Goal: Transaction & Acquisition: Purchase product/service

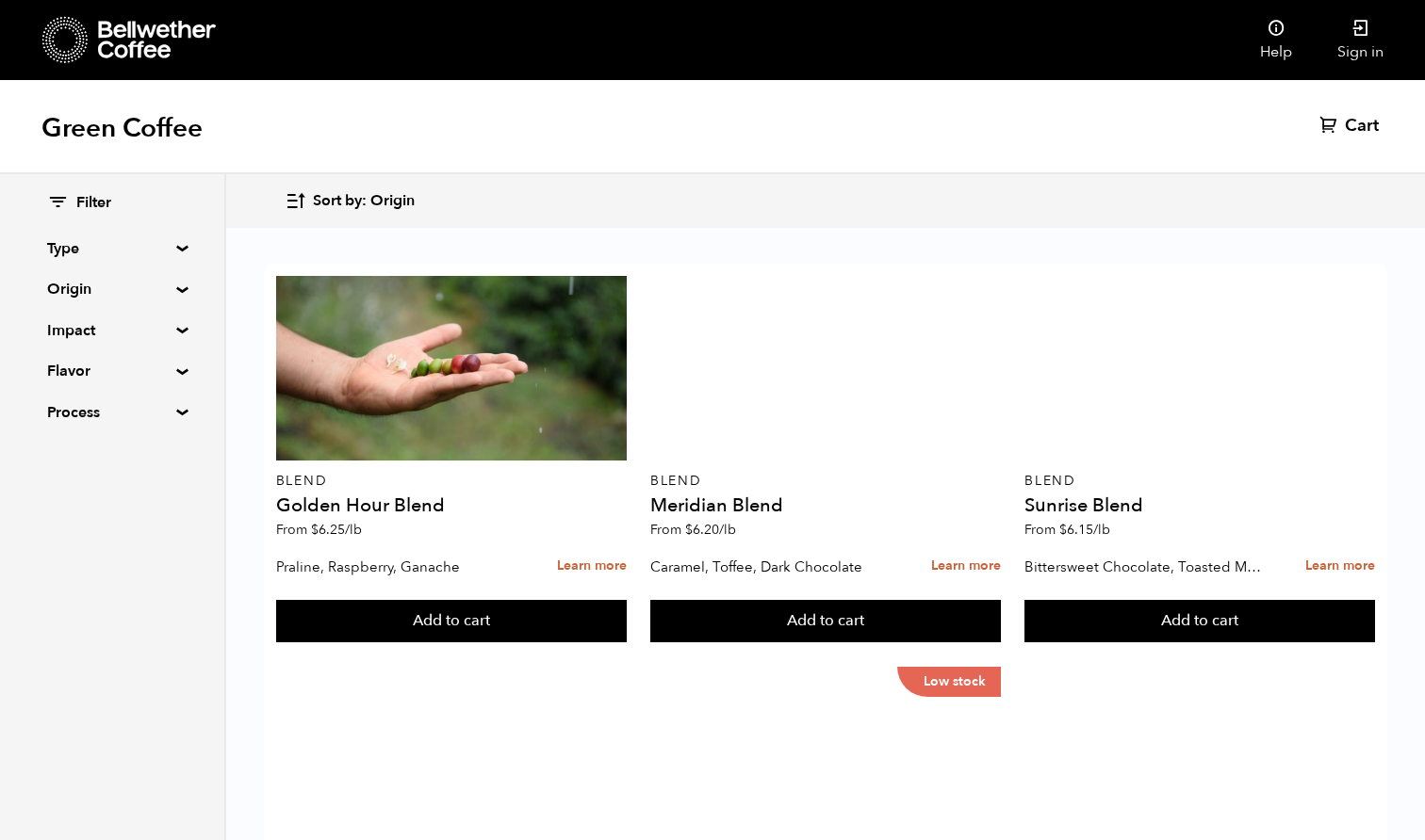
scroll to position [181, 0]
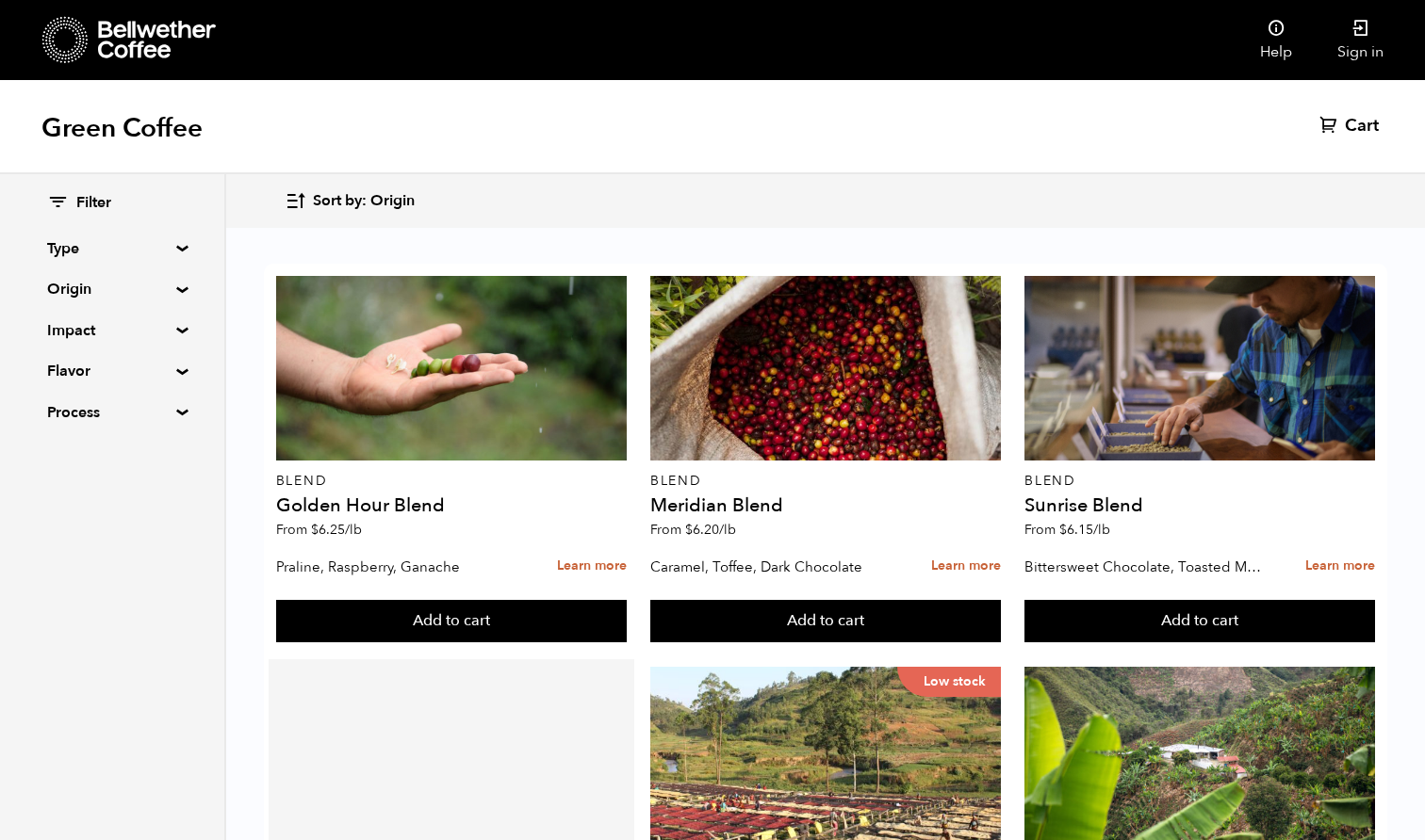
click at [467, 667] on div at bounding box center [451, 759] width 351 height 184
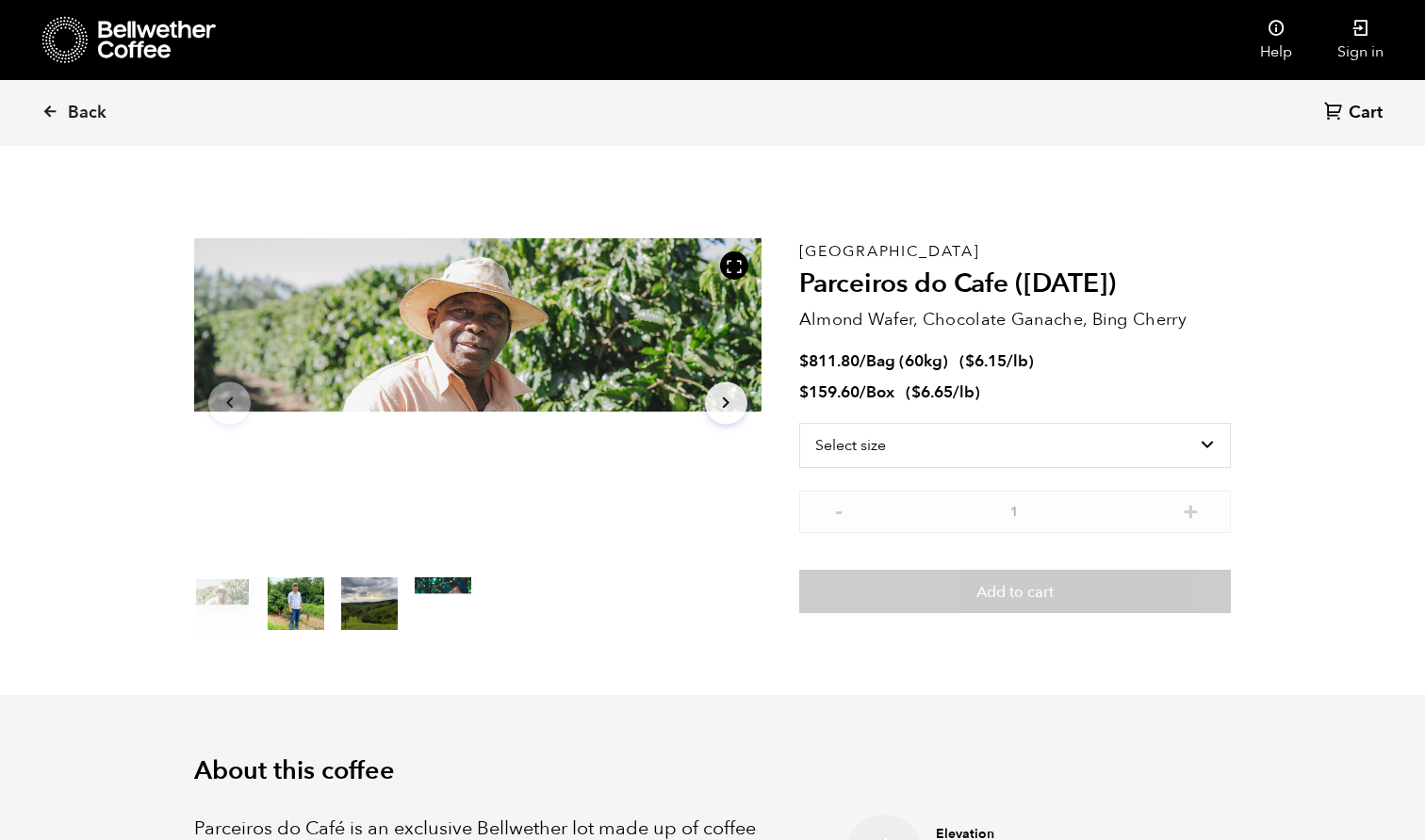
scroll to position [819, 1004]
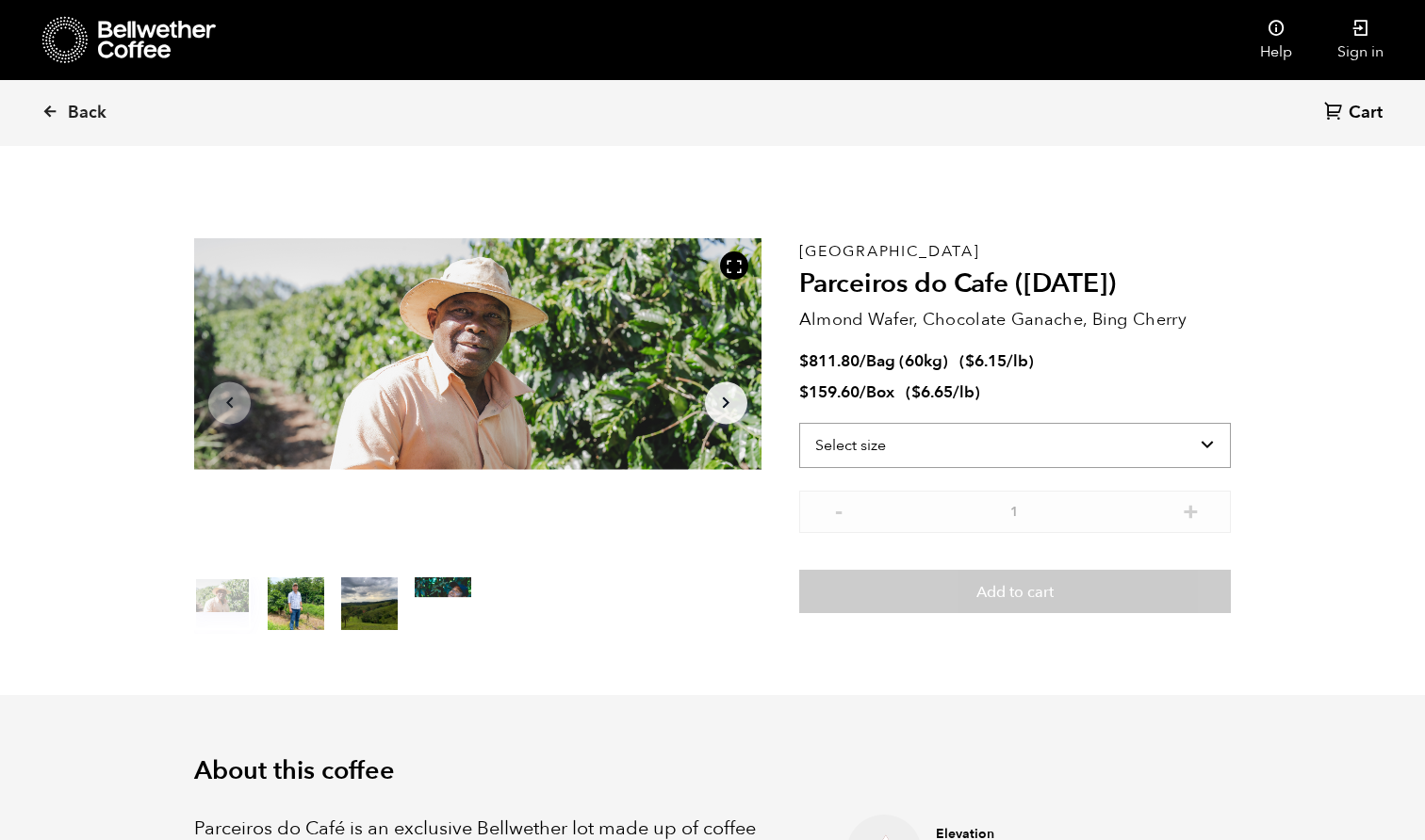
select select "bag-3"
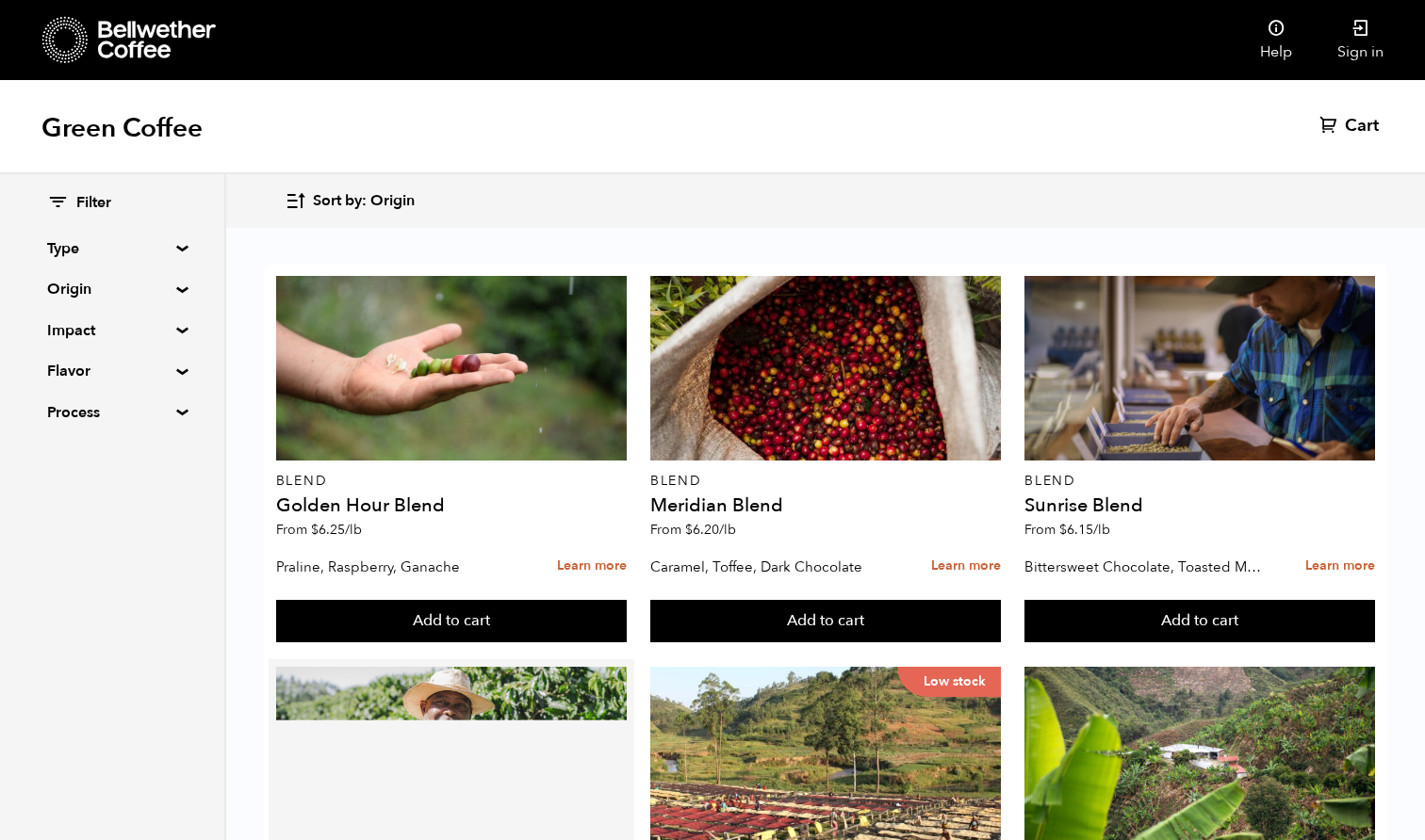
scroll to position [1318, 0]
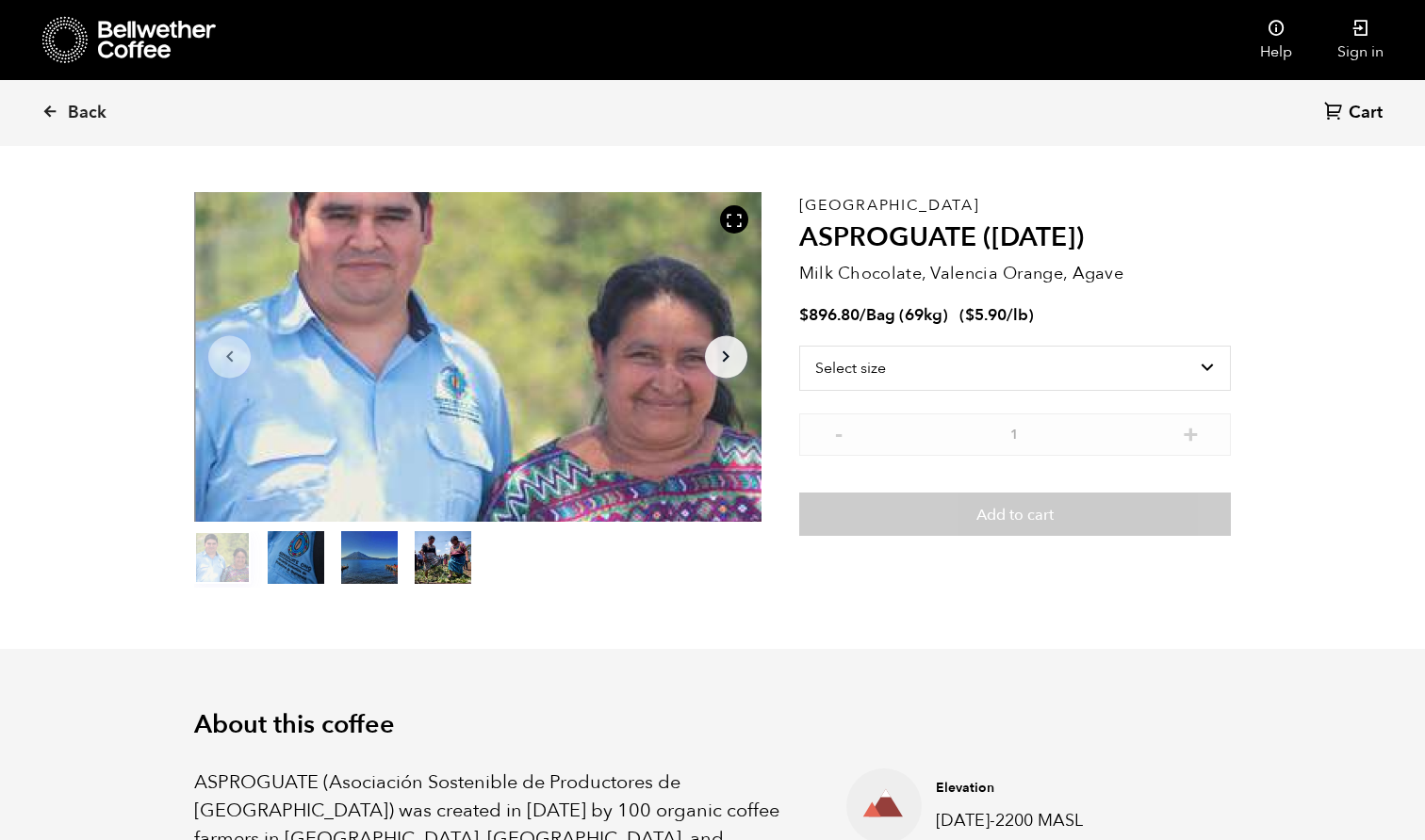
scroll to position [77, 0]
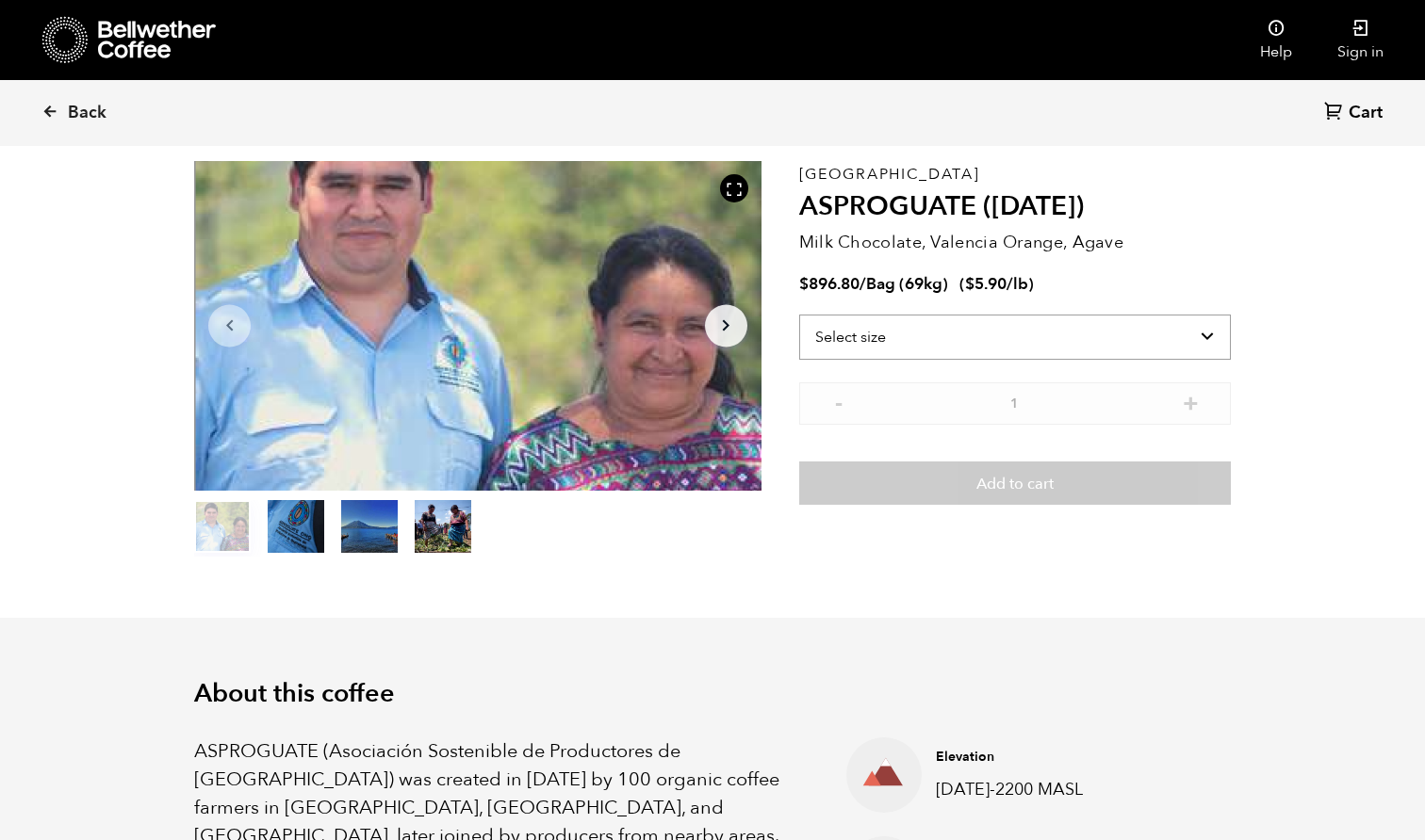
select select "bag-2"
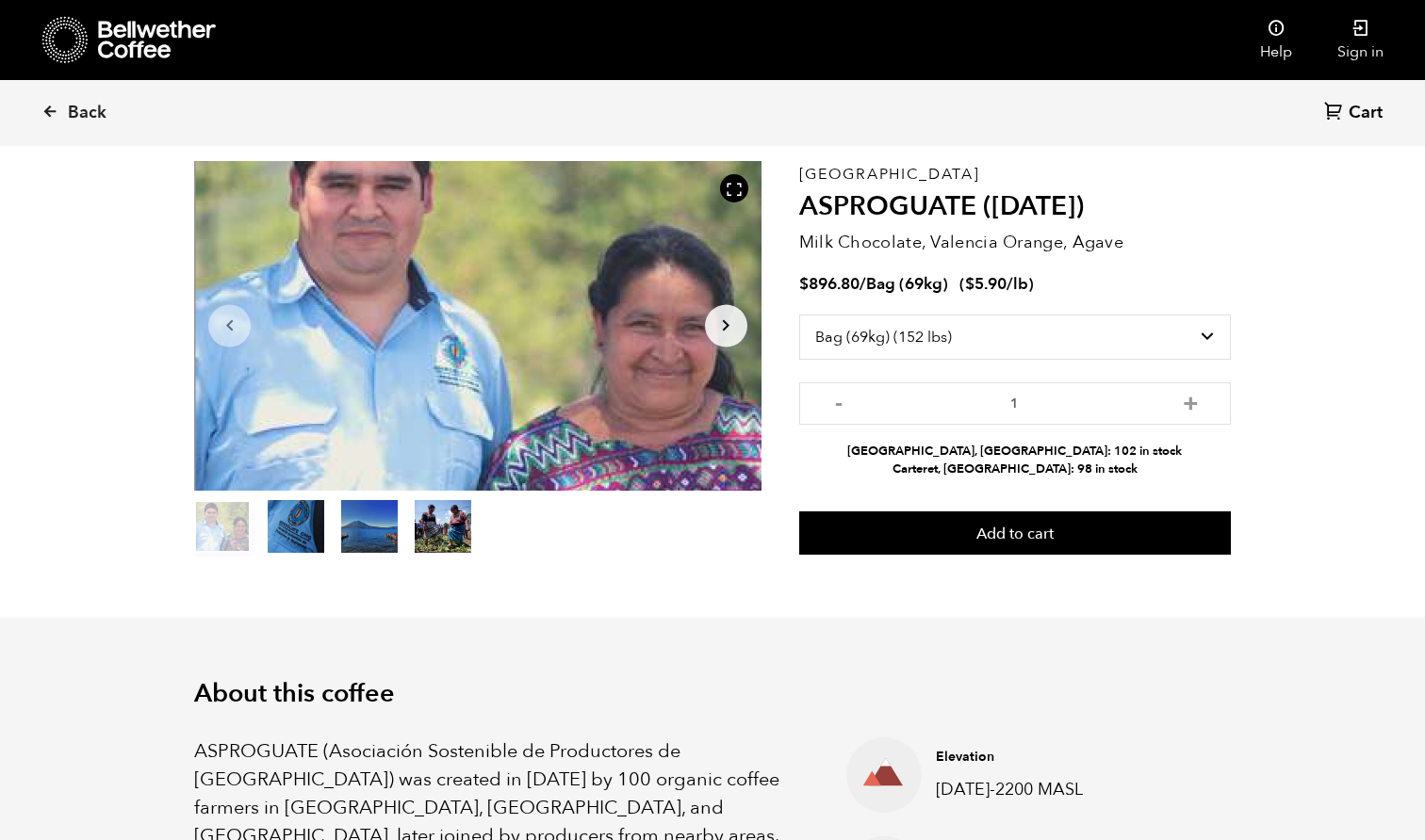
click at [283, 531] on button "item 1" at bounding box center [295, 530] width 56 height 52
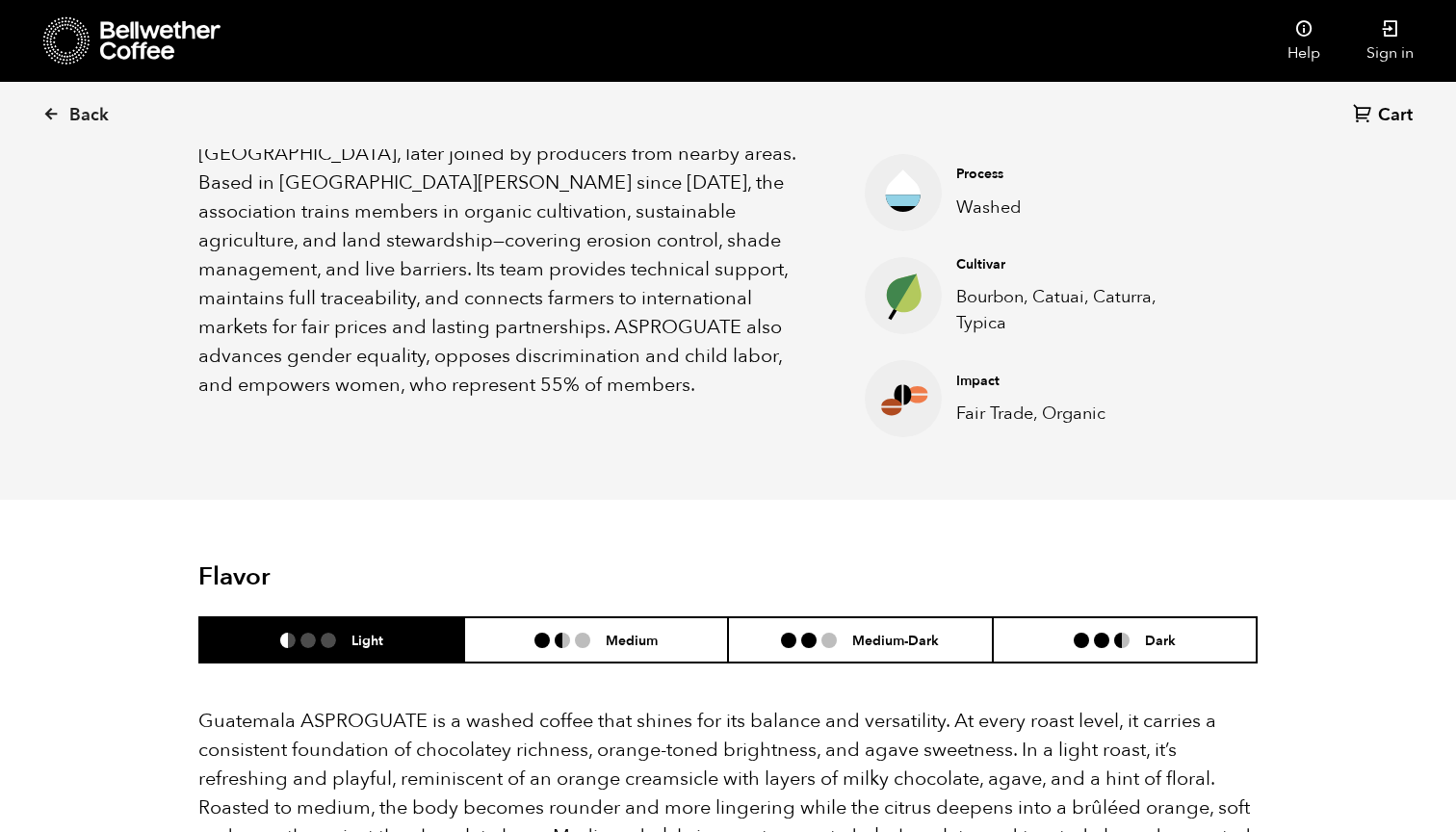
scroll to position [780, 0]
